Goal: Task Accomplishment & Management: Use online tool/utility

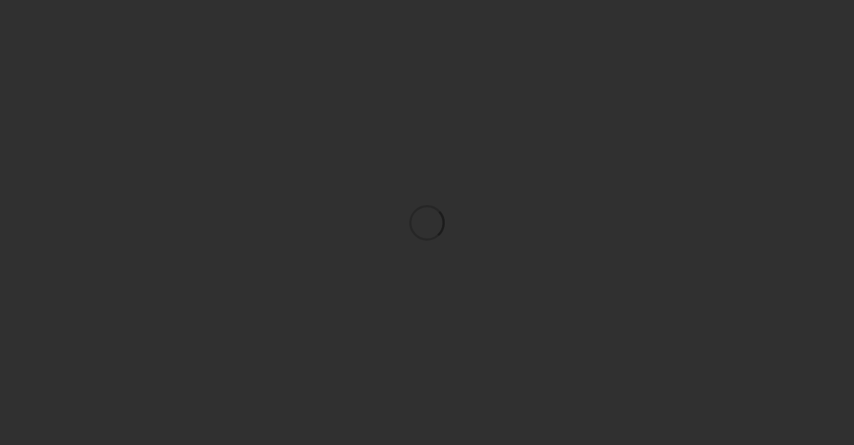
scroll to position [24, 0]
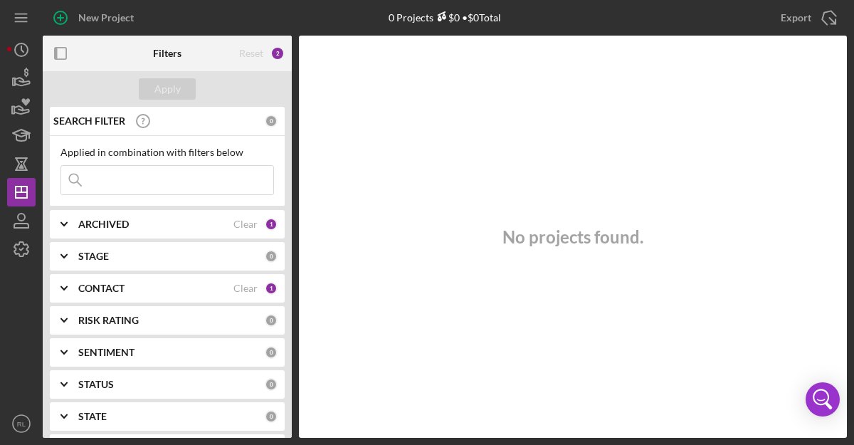
click at [147, 172] on input at bounding box center [167, 180] width 212 height 28
type input "l"
type input "blue heron"
click at [21, 21] on line "button" at bounding box center [20, 21] width 11 height 0
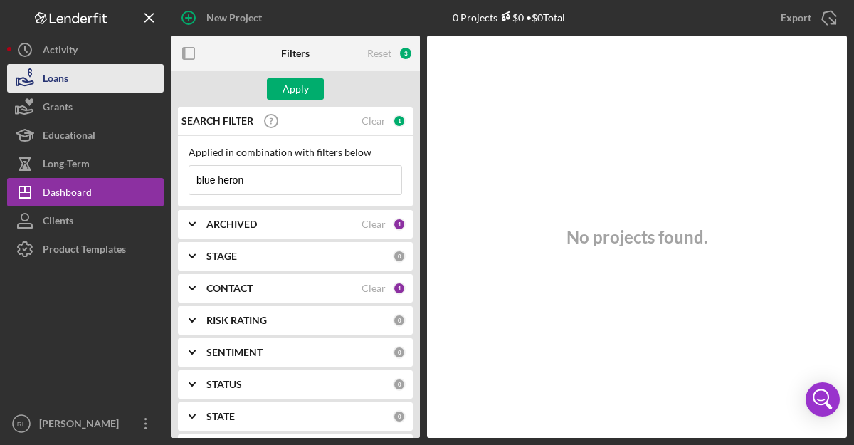
click at [55, 73] on div "Loans" at bounding box center [56, 80] width 26 height 32
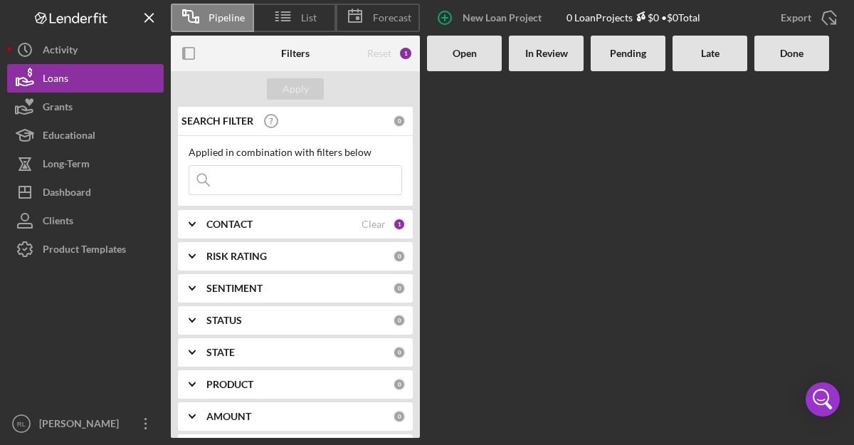
click at [256, 184] on input at bounding box center [295, 180] width 212 height 28
click at [239, 226] on b "CONTACT" at bounding box center [229, 223] width 46 height 11
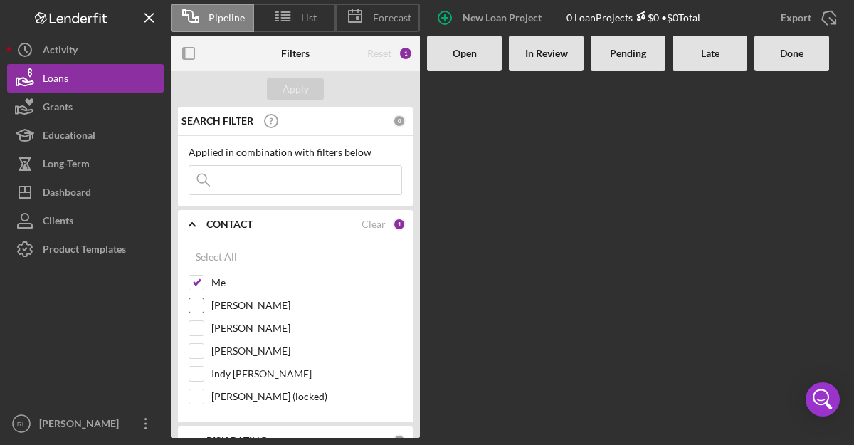
click at [201, 306] on input "[PERSON_NAME]" at bounding box center [196, 305] width 14 height 14
checkbox input "true"
click at [200, 335] on div at bounding box center [197, 328] width 16 height 16
click at [199, 331] on input "[PERSON_NAME]" at bounding box center [196, 328] width 14 height 14
checkbox input "true"
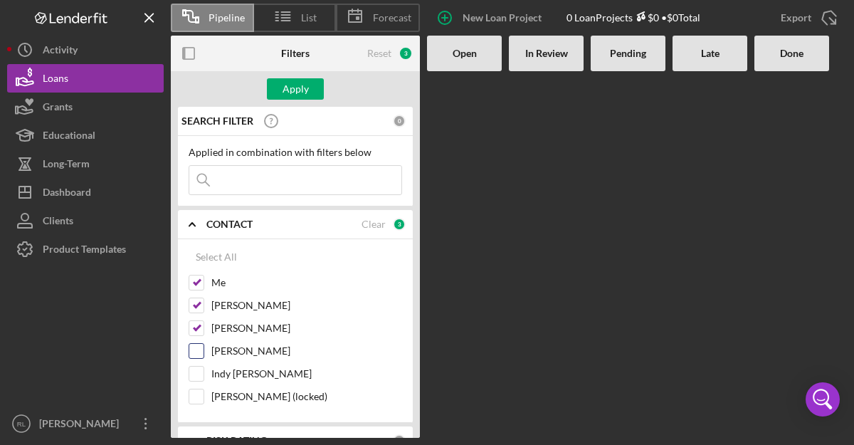
click at [199, 355] on input "[PERSON_NAME]" at bounding box center [196, 351] width 14 height 14
checkbox input "true"
click at [199, 380] on input "Indy [PERSON_NAME]" at bounding box center [196, 373] width 14 height 14
checkbox input "true"
click at [201, 398] on input "[PERSON_NAME] (locked)" at bounding box center [196, 396] width 14 height 14
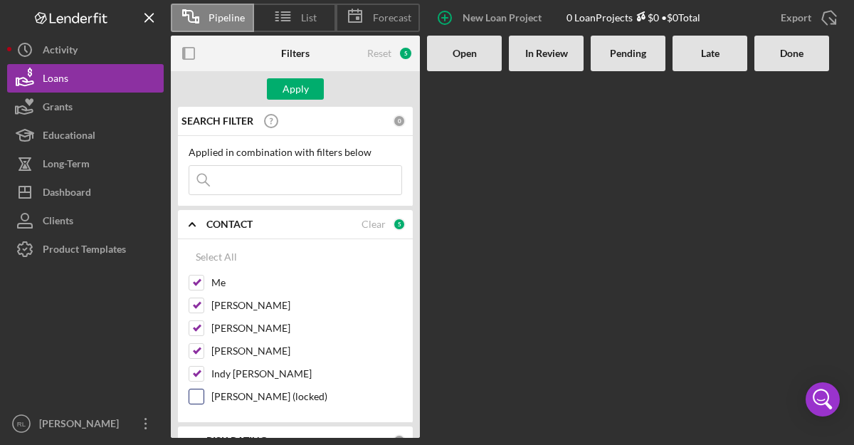
checkbox input "true"
click at [244, 179] on input at bounding box center [295, 180] width 212 height 28
type input "blue heron"
click at [541, 248] on Review at bounding box center [546, 254] width 75 height 366
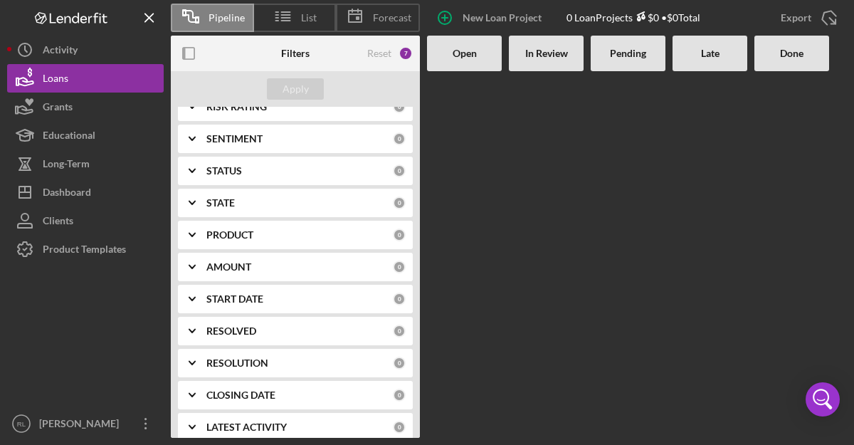
scroll to position [348, 0]
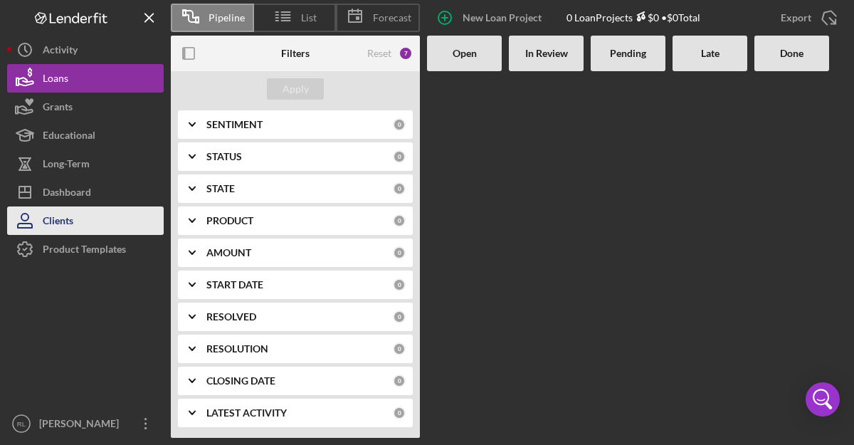
click at [109, 211] on button "Clients" at bounding box center [85, 220] width 157 height 28
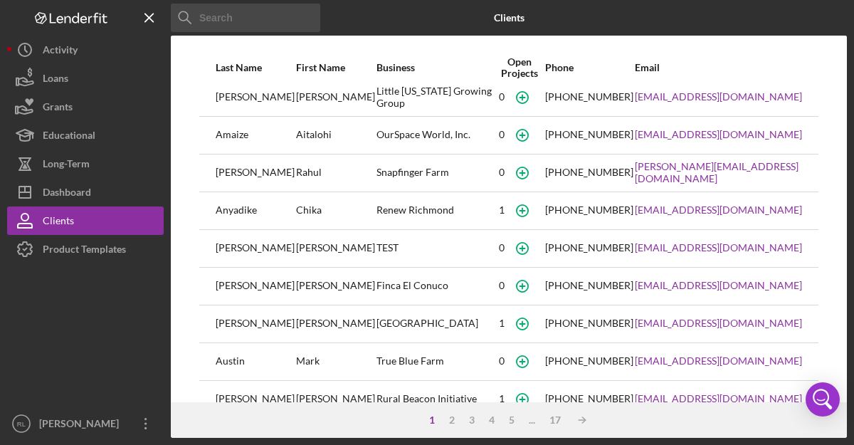
scroll to position [133, 0]
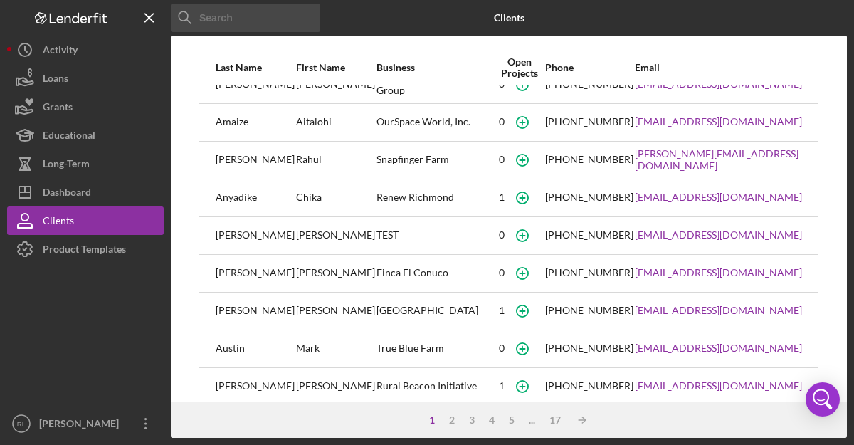
click at [243, 17] on input at bounding box center [245, 18] width 149 height 28
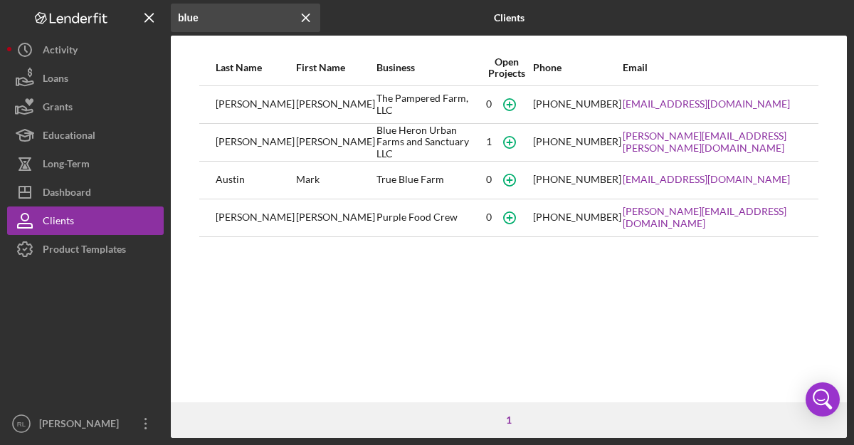
scroll to position [0, 0]
type input "blue"
type textarea "[PERSON_NAME][EMAIL_ADDRESS][PERSON_NAME][DOMAIN_NAME]"
click at [0, 0] on div "Icon/Menu Close blue Icon/Menu Close Clients Last Name First Name Business Open…" at bounding box center [427, 222] width 854 height 445
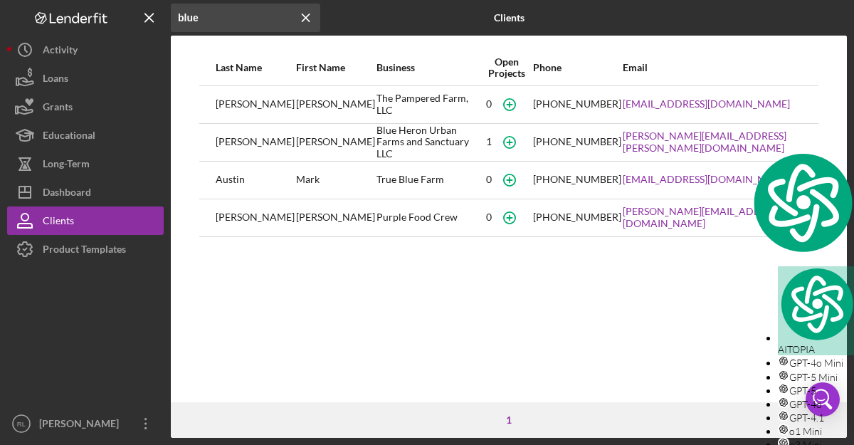
click at [216, 18] on input "blue" at bounding box center [245, 18] width 149 height 28
paste input "[PERSON_NAME]"
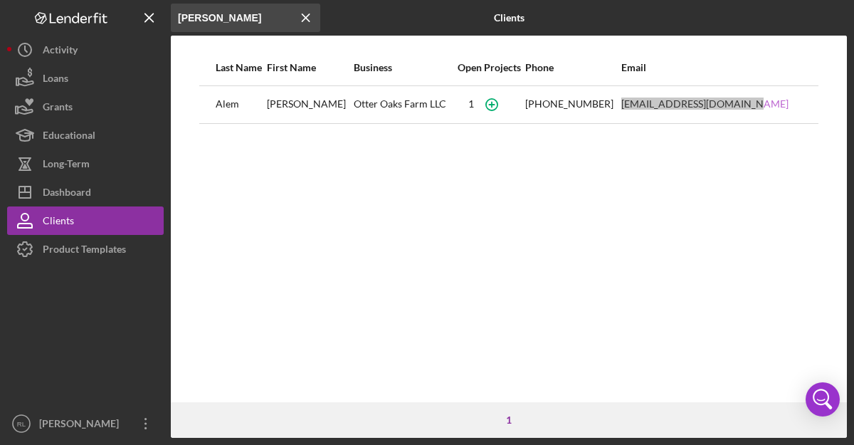
click at [0, 0] on div "Icon/Menu Close [PERSON_NAME] Icon/Menu Close Clients Last Name First Name Busi…" at bounding box center [427, 222] width 854 height 445
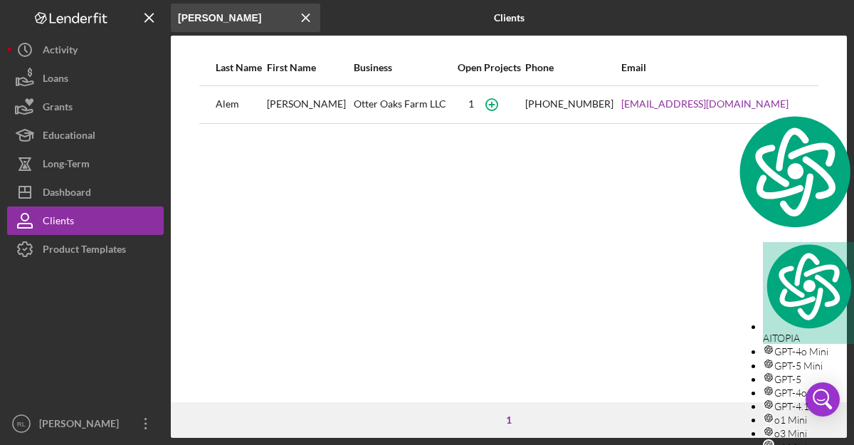
click at [236, 12] on input "[PERSON_NAME]" at bounding box center [245, 18] width 149 height 28
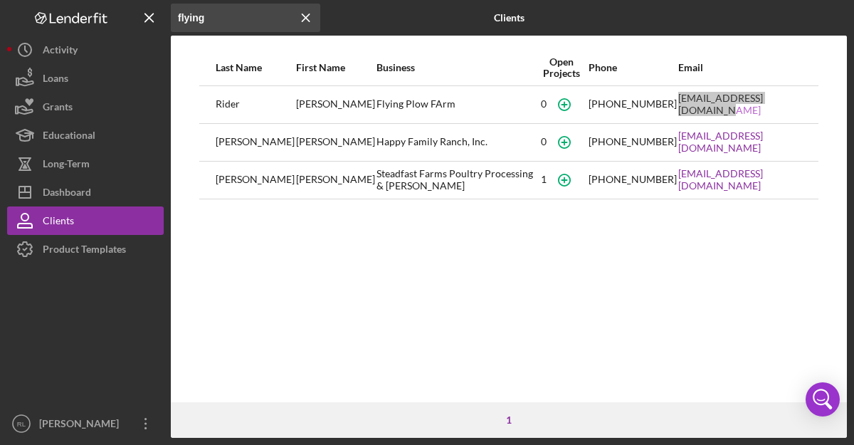
click at [0, 0] on div "Icon/Menu Close flying Icon/Menu Close Clients Last Name First Name Business Op…" at bounding box center [427, 222] width 854 height 445
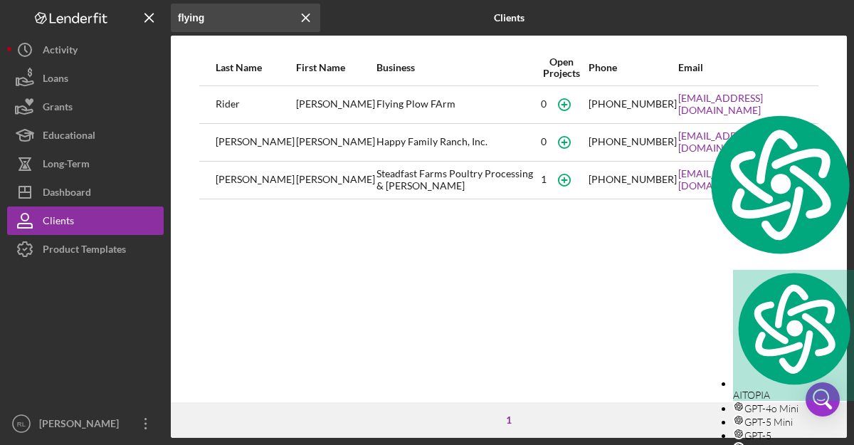
click at [216, 15] on input "flying" at bounding box center [245, 18] width 149 height 28
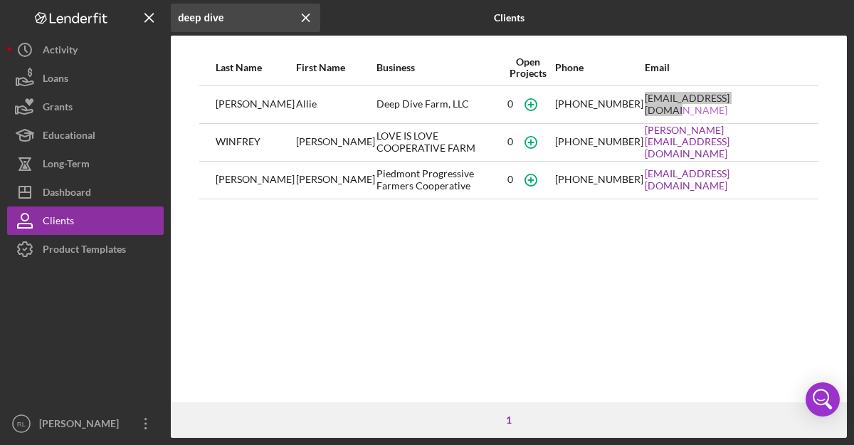
click at [0, 0] on div "Icon/Menu Close deep dive Icon/Menu Close Clients Last Name First Name Business…" at bounding box center [427, 222] width 854 height 445
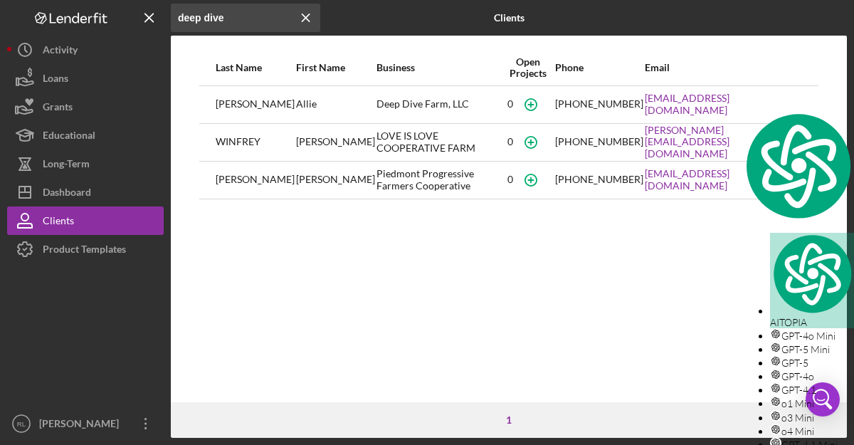
click at [227, 23] on input "deep dive" at bounding box center [245, 18] width 149 height 28
click at [227, 23] on input "s" at bounding box center [245, 18] width 149 height 28
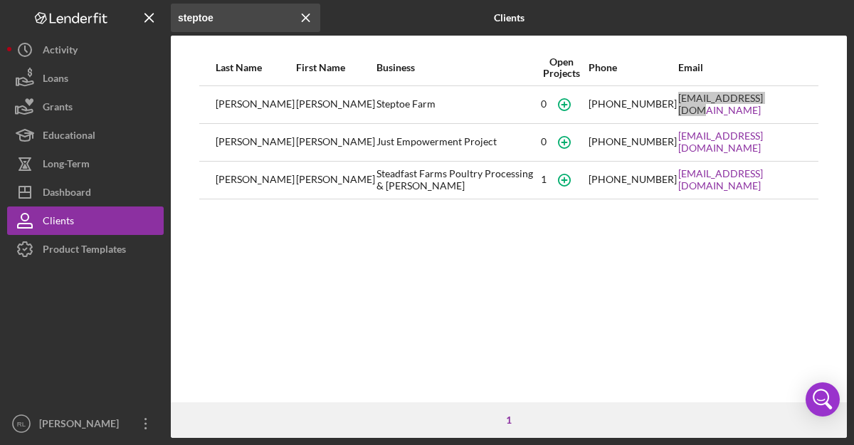
drag, startPoint x: 765, startPoint y: 100, endPoint x: 366, endPoint y: 1, distance: 411.2
click at [0, 0] on div "Icon/Menu Close steptoe Icon/Menu Close Clients Last Name First Name Business O…" at bounding box center [427, 222] width 854 height 445
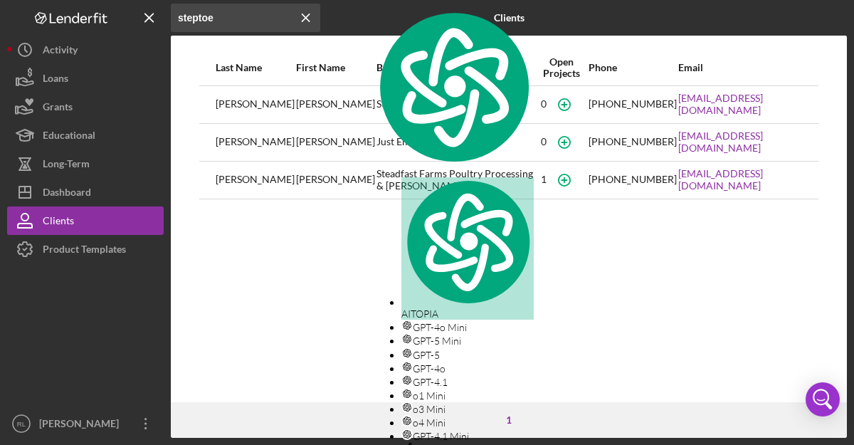
click at [189, 14] on input "steptoe" at bounding box center [245, 18] width 149 height 28
click at [203, 19] on input "steptoe" at bounding box center [245, 18] width 149 height 28
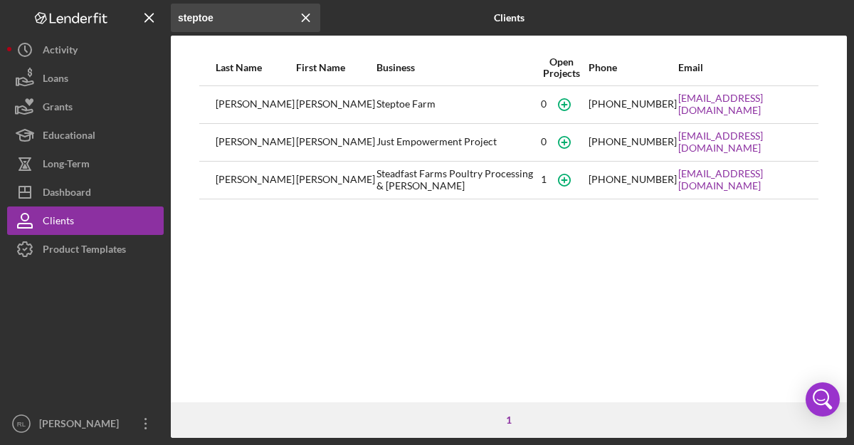
click at [203, 19] on input "steptoe" at bounding box center [245, 18] width 149 height 28
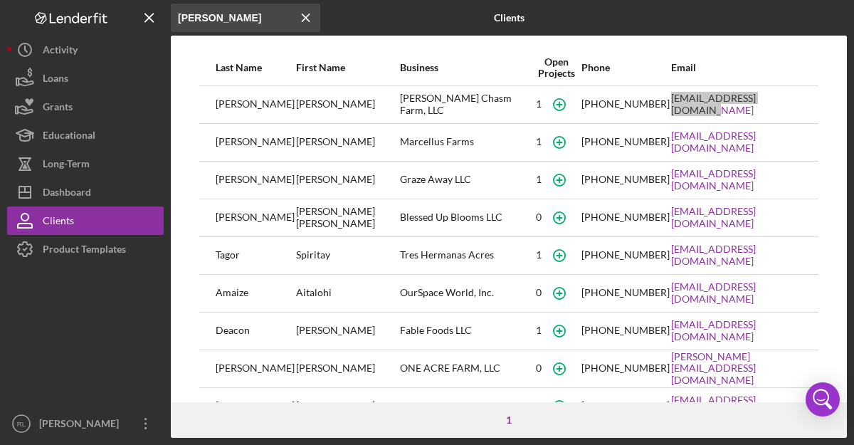
drag, startPoint x: 704, startPoint y: 105, endPoint x: 493, endPoint y: 33, distance: 223.2
click at [0, 0] on div "Icon/Menu Close [PERSON_NAME] Icon/Menu Close Clients Last Name First Name Busi…" at bounding box center [427, 222] width 854 height 445
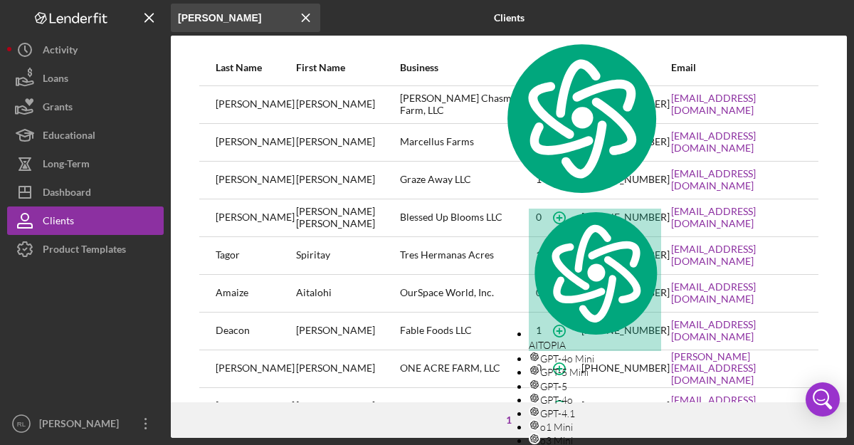
click at [218, 25] on input "[PERSON_NAME]" at bounding box center [245, 18] width 149 height 28
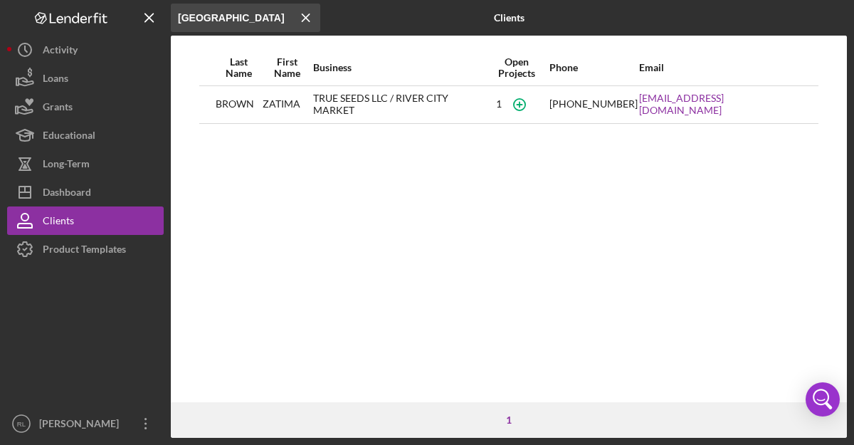
type input "[GEOGRAPHIC_DATA]"
click at [0, 0] on div "Icon/Menu Close river city Icon/Menu Close Clients Last Name First Name Busines…" at bounding box center [427, 222] width 854 height 445
